Goal: Information Seeking & Learning: Learn about a topic

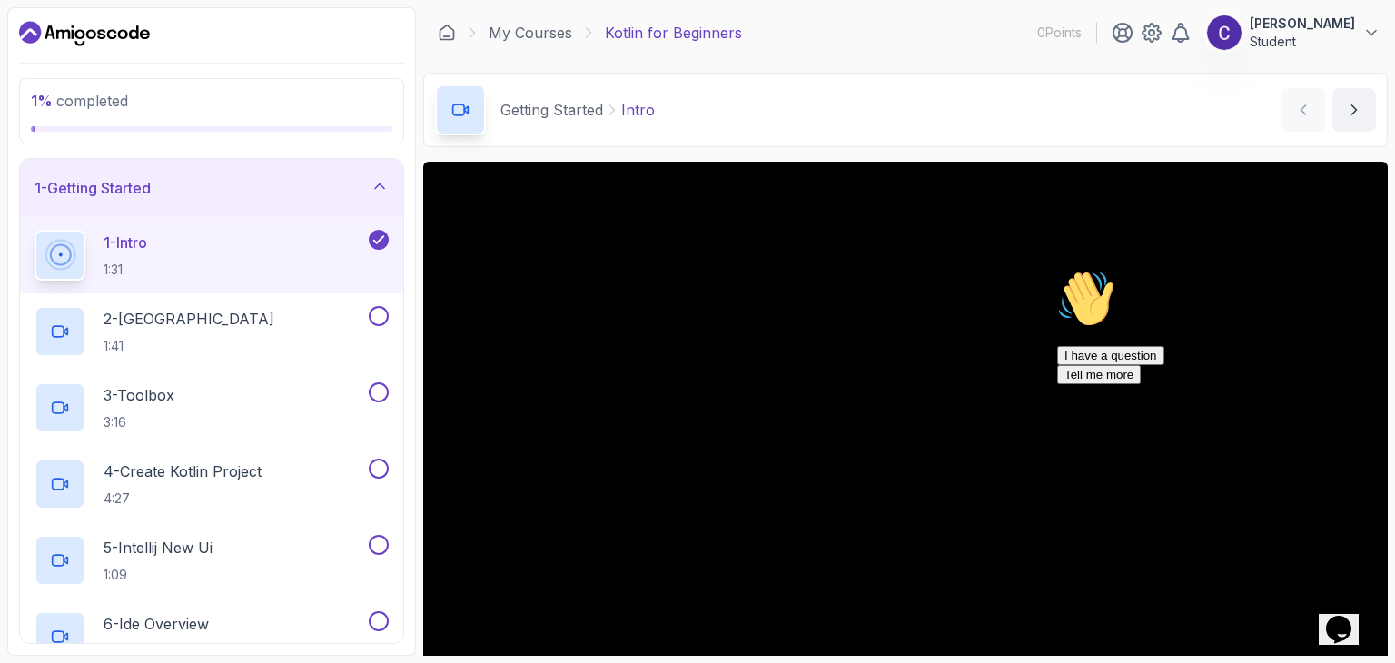
click at [934, 54] on div "My Courses Kotlin for Beginners 0 Points [PERSON_NAME] Student" at bounding box center [905, 32] width 964 height 51
